Goal: Find contact information: Find contact information

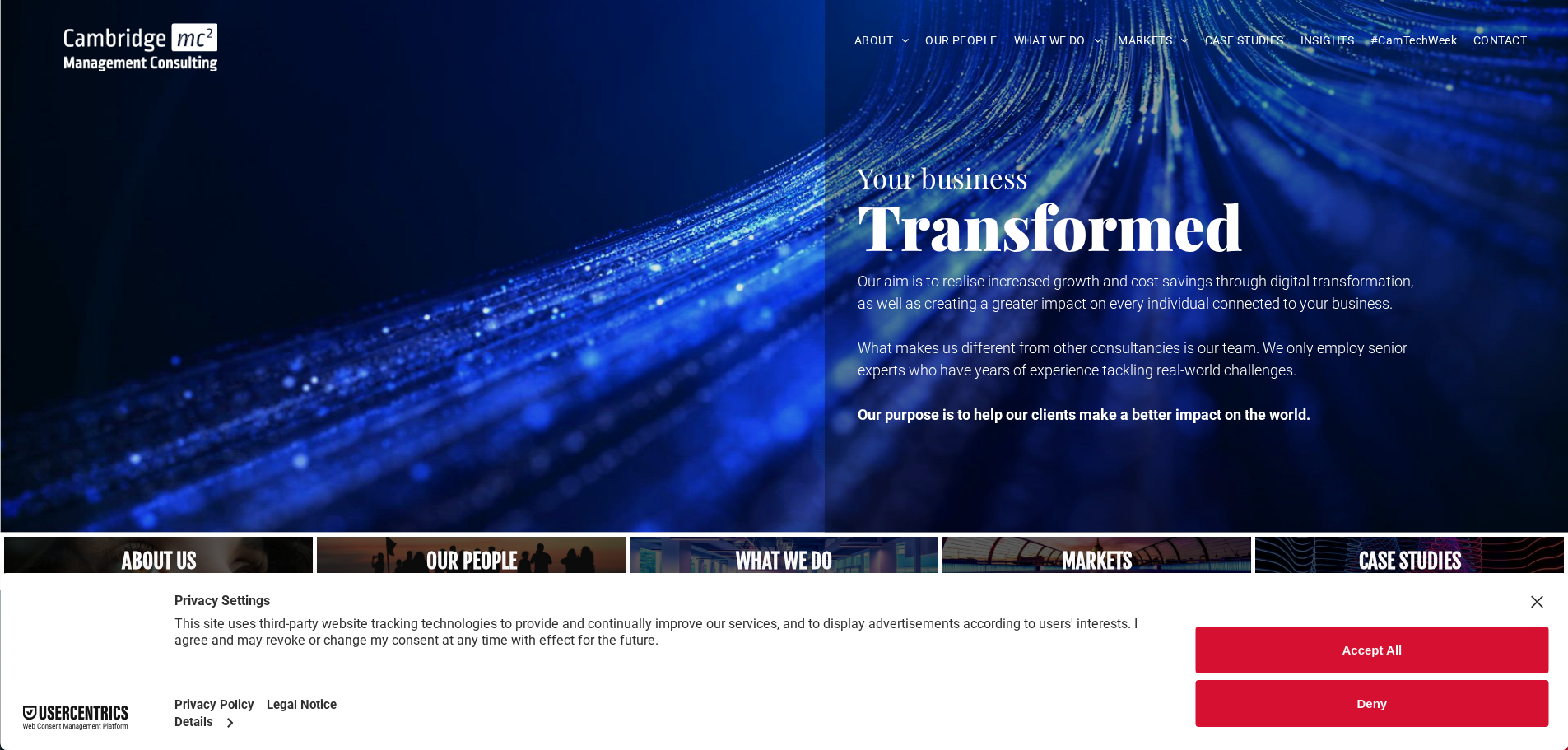
click at [449, 557] on link "A crowd in silhouette at sunset, on a rise or lookout point" at bounding box center [472, 562] width 328 height 53
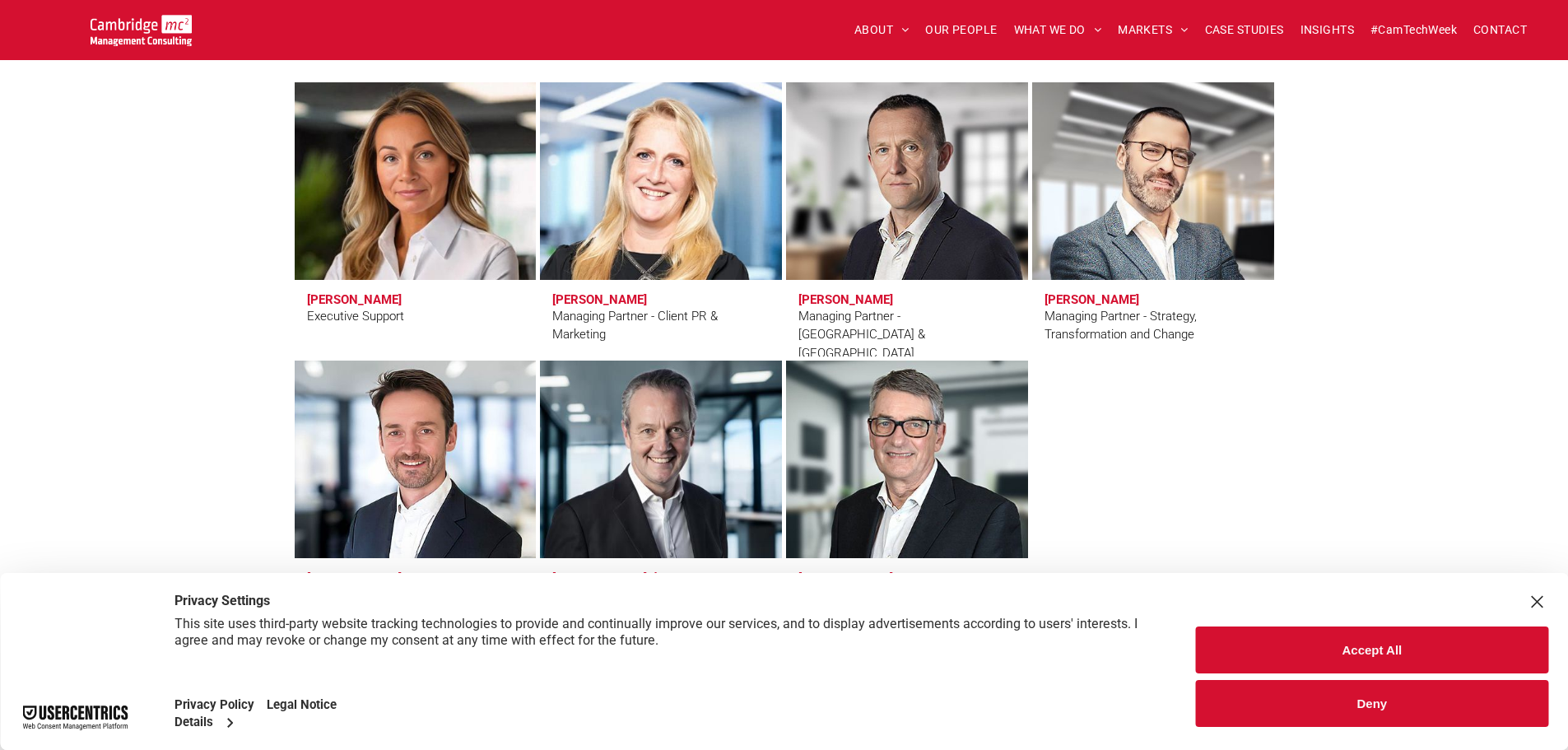
scroll to position [1427, 0]
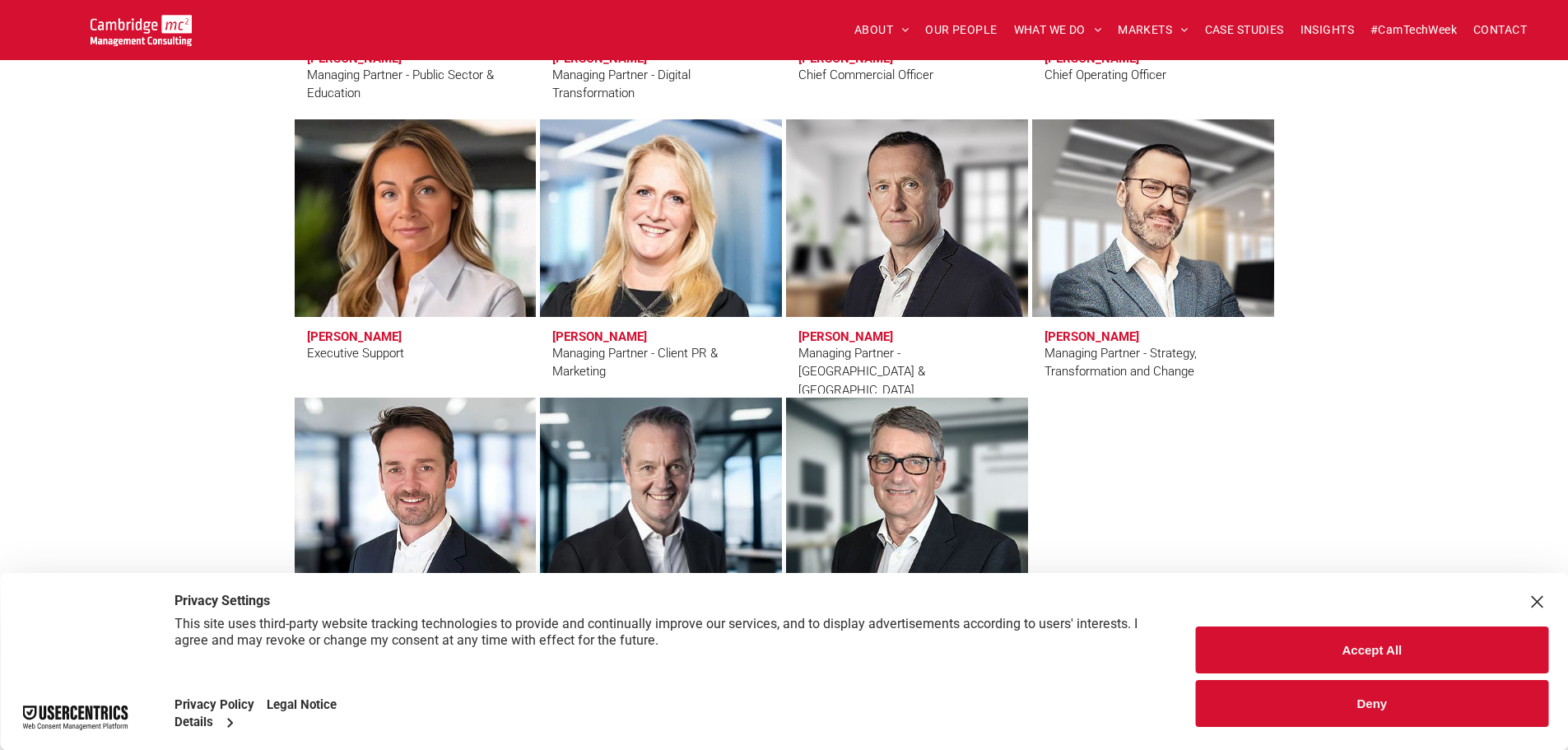
click at [364, 333] on h3 "Kate Hancock" at bounding box center [354, 337] width 95 height 15
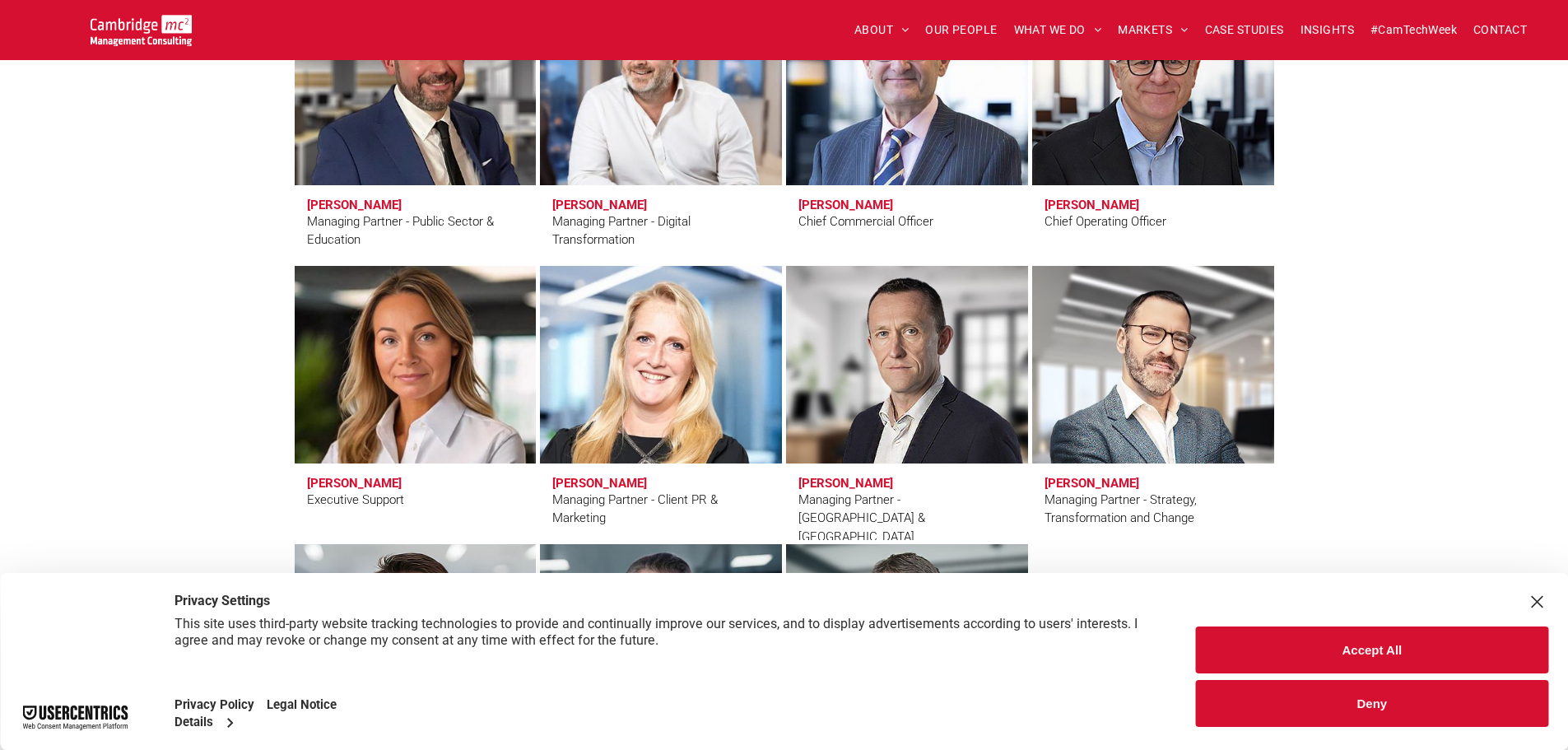
scroll to position [1317, 0]
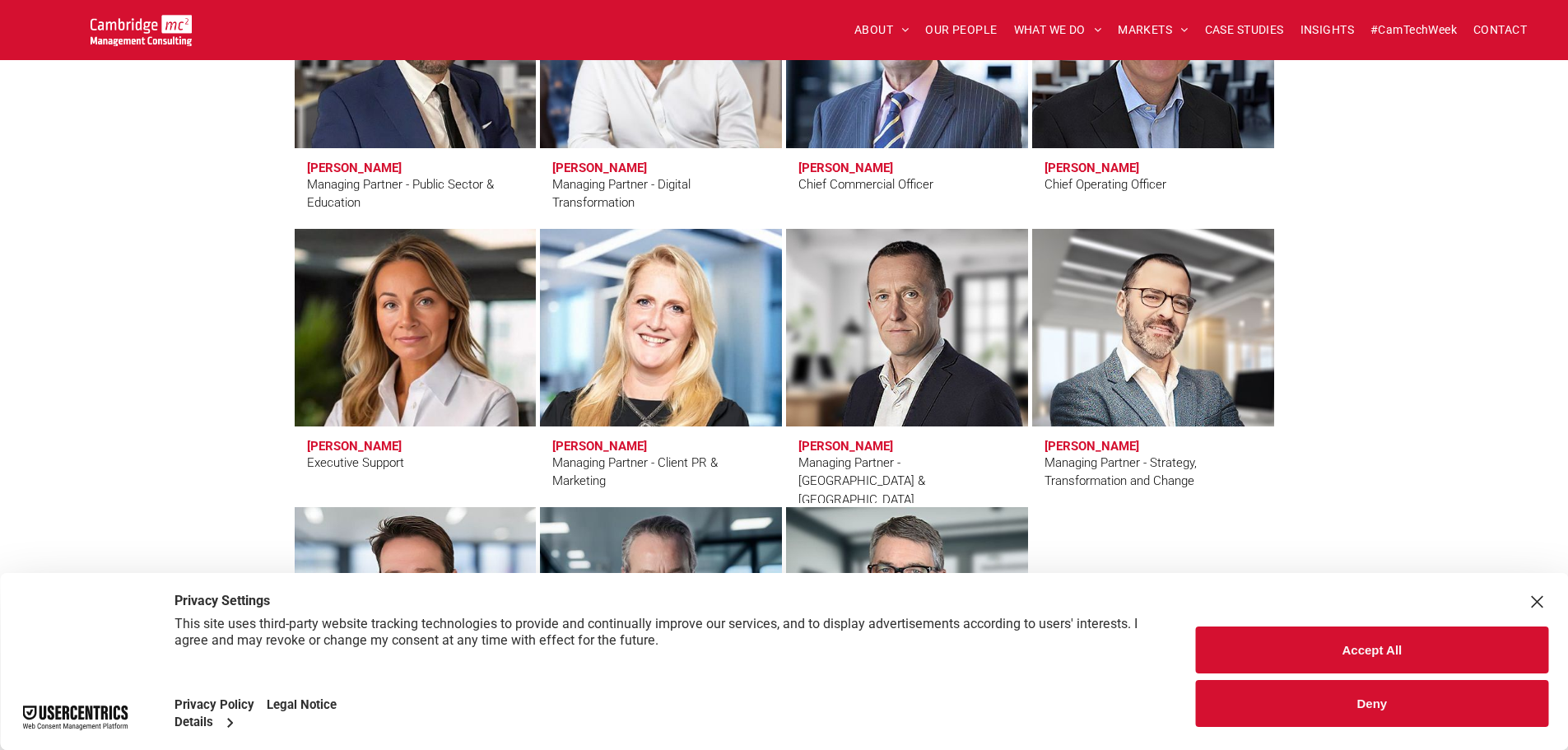
drag, startPoint x: 287, startPoint y: 447, endPoint x: 351, endPoint y: 447, distance: 64.0
click at [289, 447] on div "Leadership Team Craig Cheney Managing Partner - Public Sector & Education Simon…" at bounding box center [784, 331] width 1568 height 989
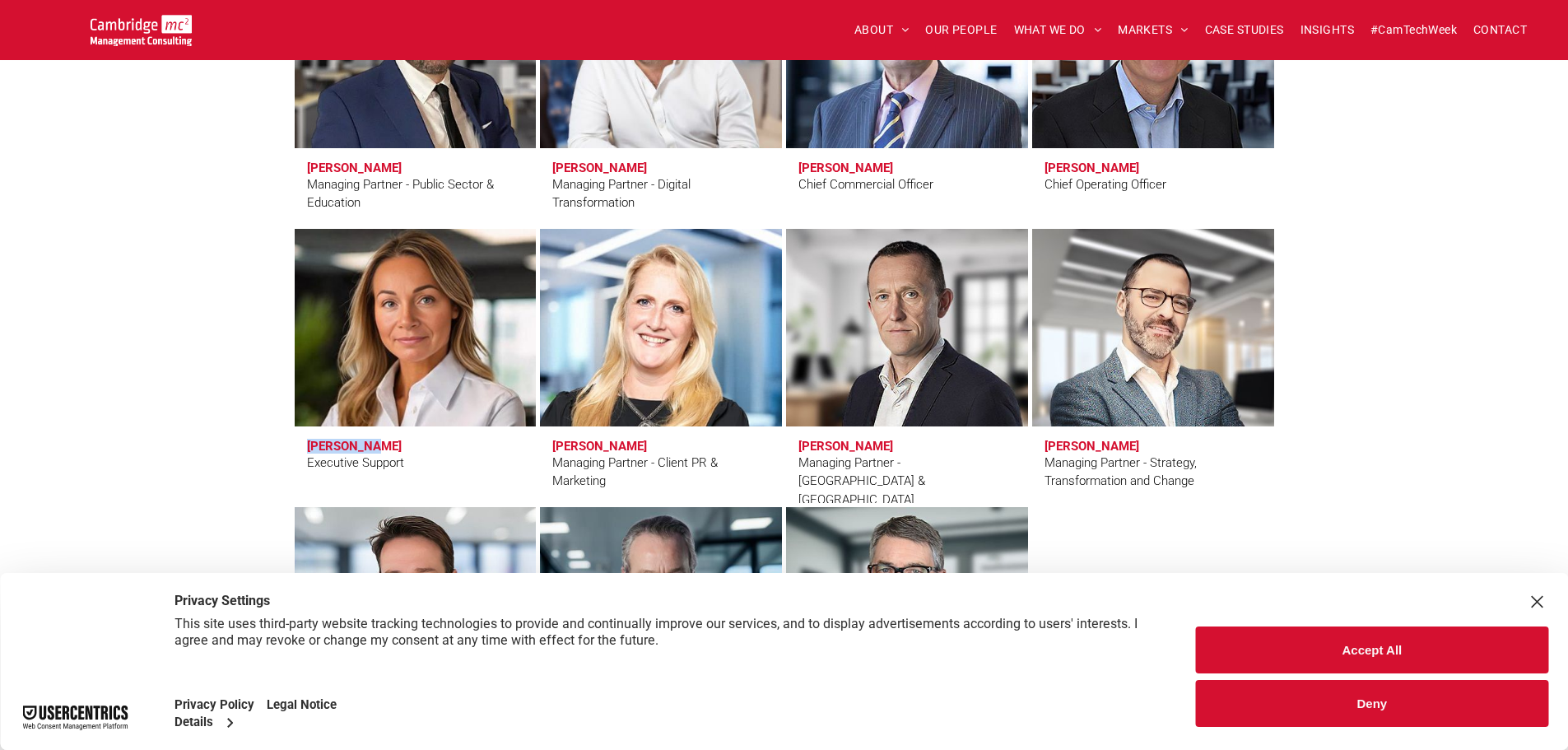
drag, startPoint x: 351, startPoint y: 447, endPoint x: 371, endPoint y: 449, distance: 20.1
click at [371, 449] on span "Kate Hancock Executive Support" at bounding box center [416, 465] width 242 height 77
drag, startPoint x: 389, startPoint y: 444, endPoint x: 308, endPoint y: 442, distance: 81.0
click at [308, 442] on span "Kate Hancock Executive Support" at bounding box center [416, 465] width 242 height 77
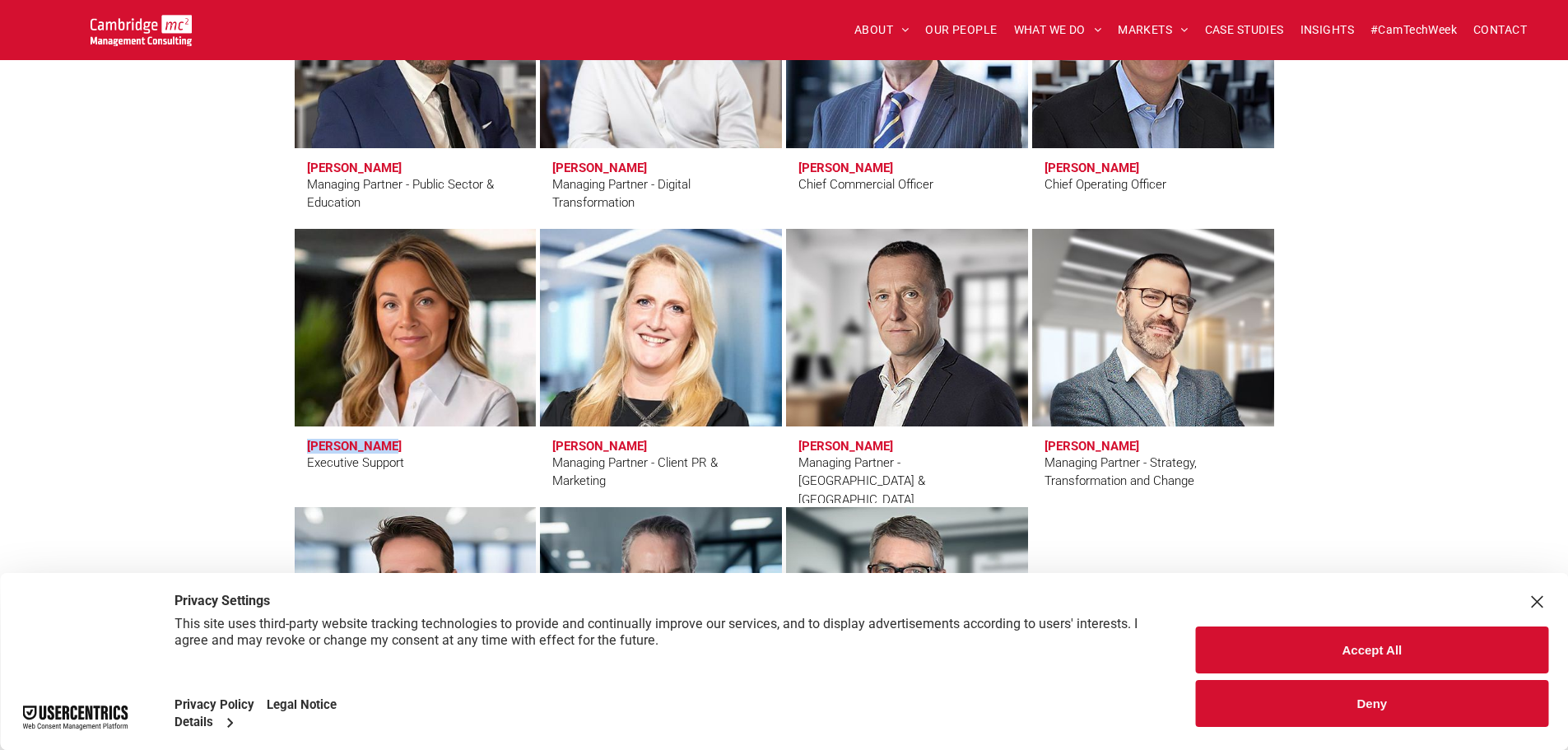
copy h3 "Kate Hancock"
